Goal: Check status: Check status

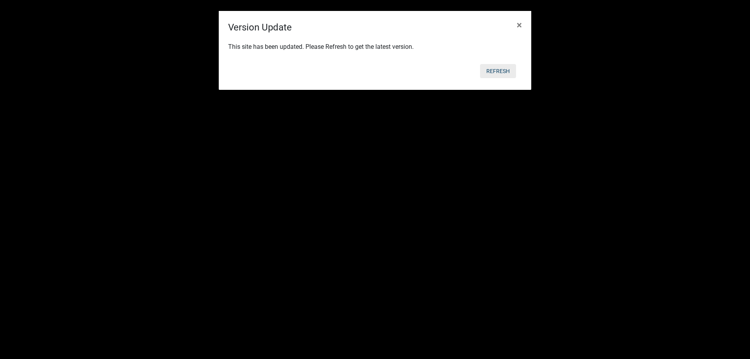
click at [497, 70] on button "Refresh" at bounding box center [498, 71] width 36 height 14
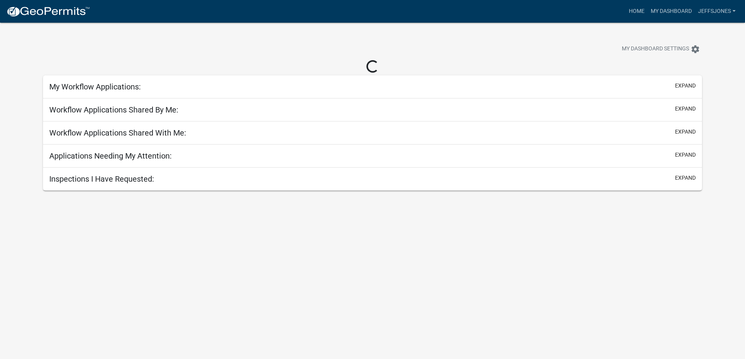
click at [493, 72] on div "Loading..." at bounding box center [372, 67] width 659 height 14
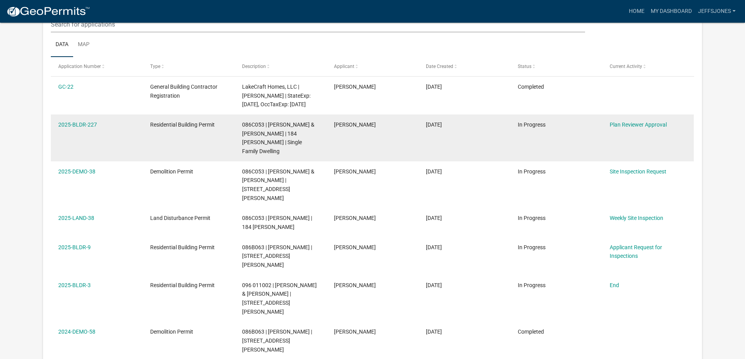
scroll to position [104, 0]
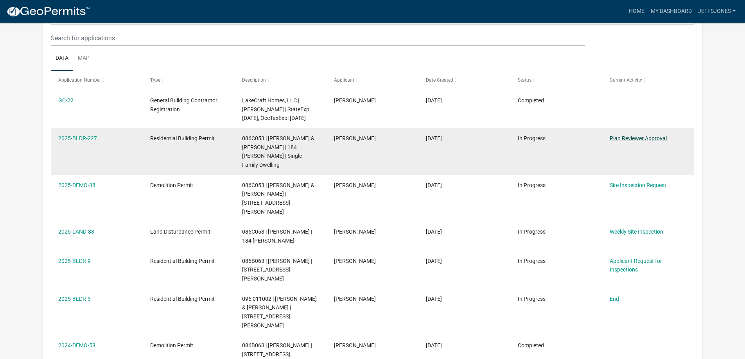
click at [625, 140] on link "Plan Reviewer Approval" at bounding box center [637, 138] width 57 height 6
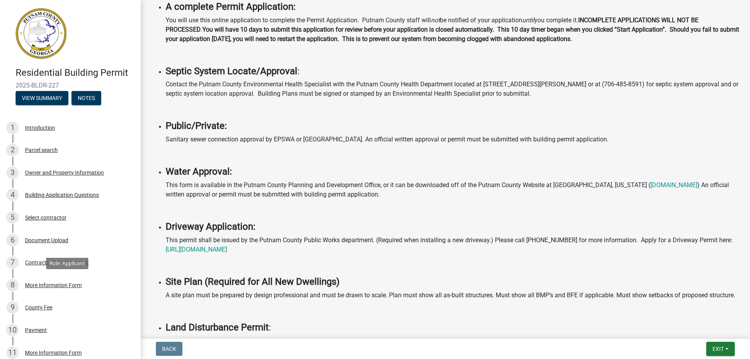
scroll to position [118, 0]
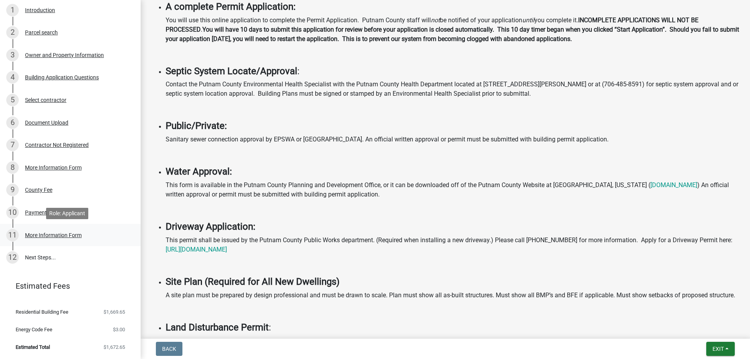
click at [68, 234] on div "More Information Form" at bounding box center [53, 235] width 57 height 5
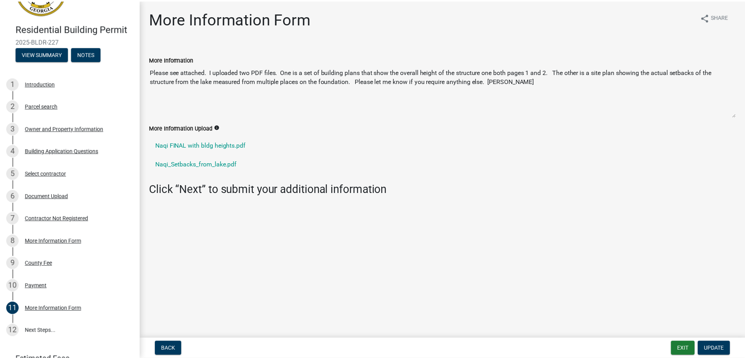
scroll to position [0, 0]
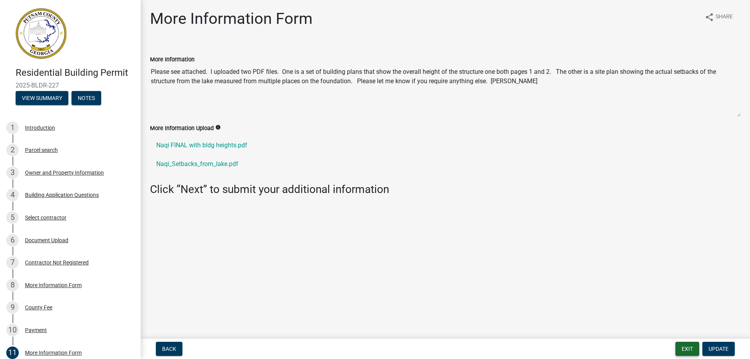
click at [688, 350] on button "Exit" at bounding box center [688, 349] width 24 height 14
